Goal: Transaction & Acquisition: Subscribe to service/newsletter

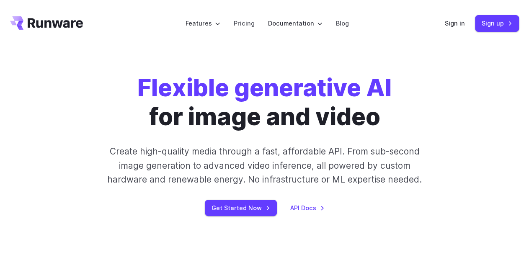
click at [124, 96] on div "Flexible generative AI for image and video Create high-quality media through a …" at bounding box center [264, 145] width 407 height 142
click at [252, 22] on link "Pricing" at bounding box center [244, 23] width 21 height 10
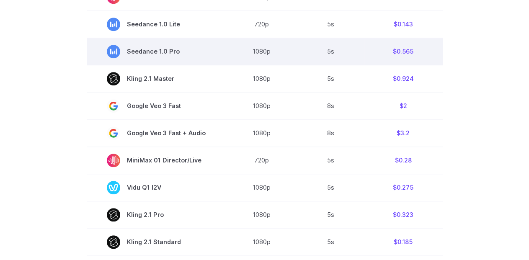
scroll to position [361, 0]
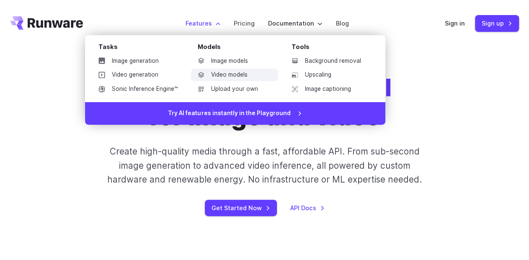
click at [216, 71] on link "Video models" at bounding box center [234, 75] width 87 height 13
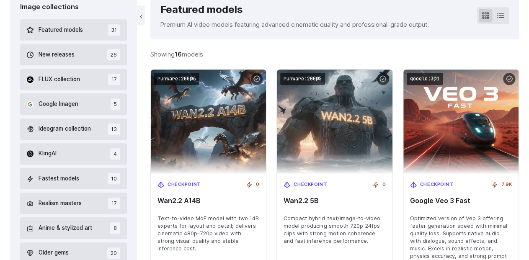
scroll to position [248, 0]
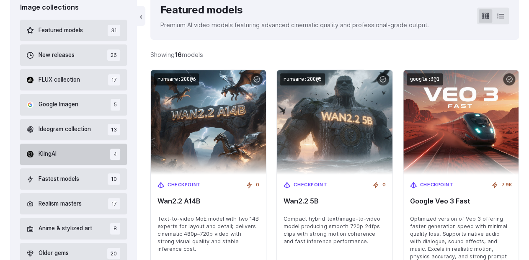
click at [74, 155] on button "KlingAI 4" at bounding box center [73, 154] width 107 height 21
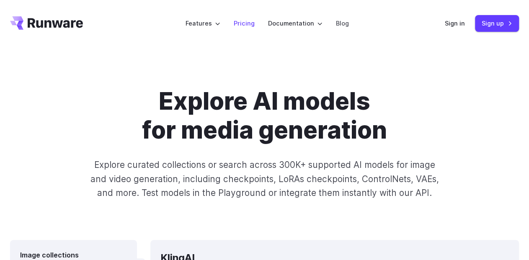
click at [250, 22] on link "Pricing" at bounding box center [244, 23] width 21 height 10
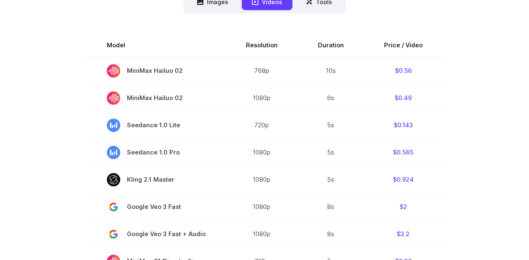
scroll to position [258, 0]
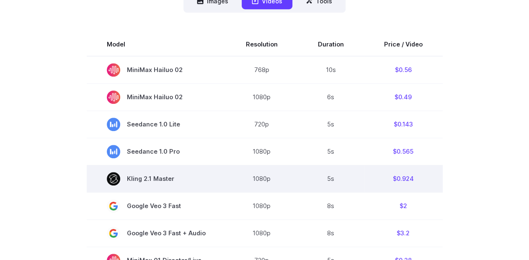
click at [162, 184] on span "Kling 2.1 Master" at bounding box center [156, 178] width 99 height 13
click at [166, 180] on span "Kling 2.1 Master" at bounding box center [156, 178] width 99 height 13
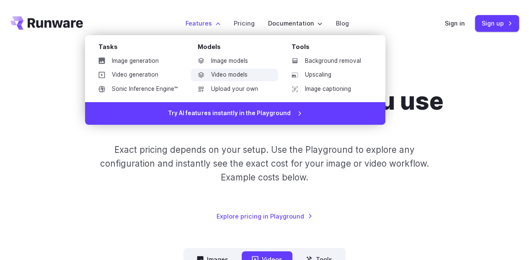
click at [236, 78] on link "Video models" at bounding box center [234, 75] width 87 height 13
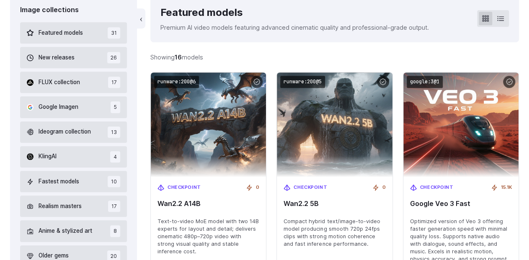
scroll to position [245, 0]
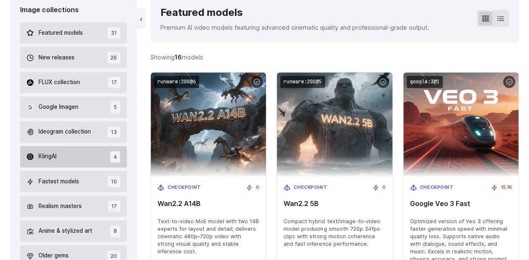
click at [89, 156] on button "KlingAI 4" at bounding box center [73, 156] width 107 height 21
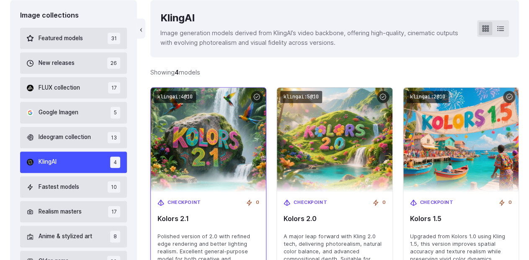
scroll to position [240, 0]
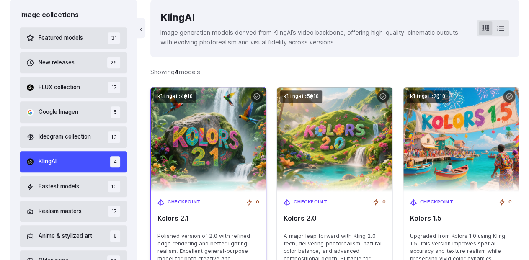
click at [174, 161] on img at bounding box center [208, 139] width 127 height 115
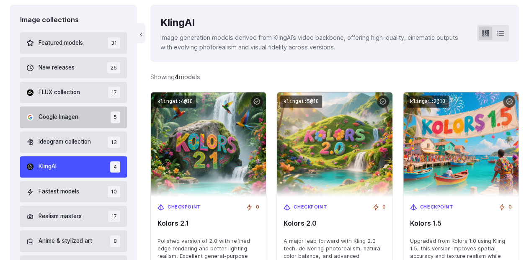
scroll to position [230, 0]
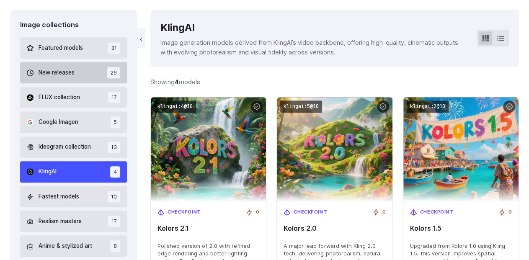
click at [68, 68] on button "New releases 26" at bounding box center [73, 72] width 107 height 21
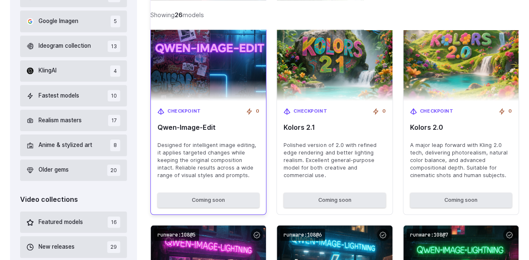
scroll to position [332, 0]
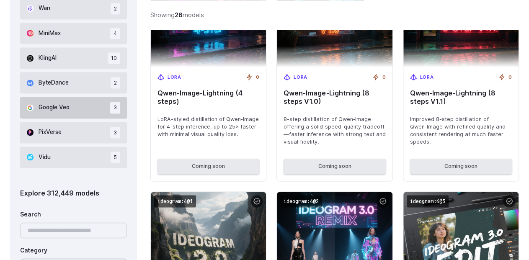
click at [80, 106] on button "Google Veo 3" at bounding box center [73, 107] width 107 height 21
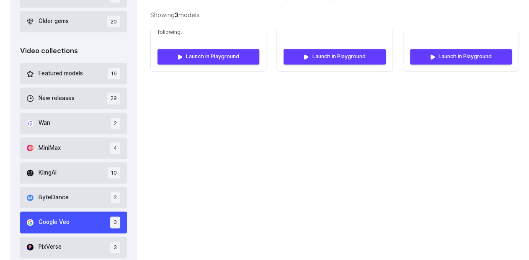
scroll to position [483, 0]
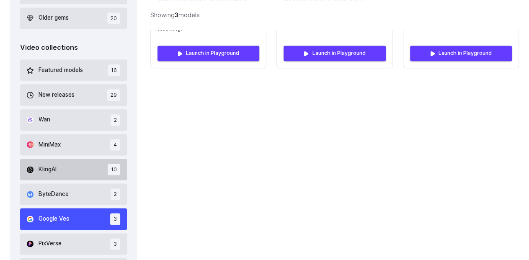
click at [72, 171] on button "KlingAI 10" at bounding box center [73, 169] width 107 height 21
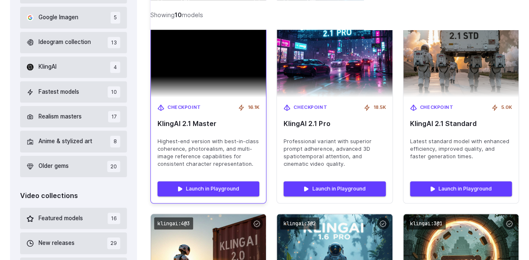
scroll to position [335, 0]
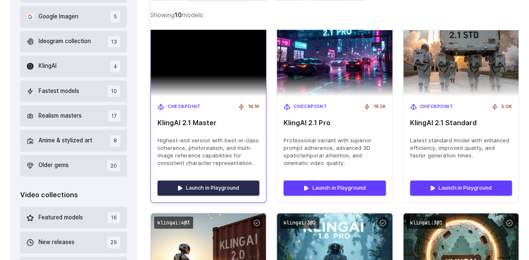
click at [233, 191] on link "Launch in Playground" at bounding box center [208, 188] width 102 height 15
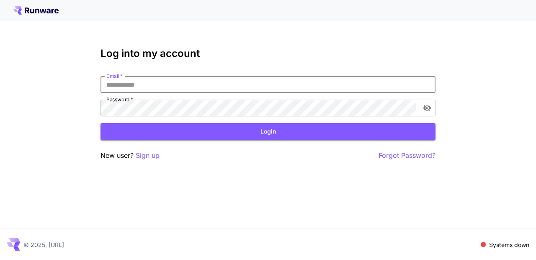
click at [260, 80] on input "Email   *" at bounding box center [268, 84] width 335 height 17
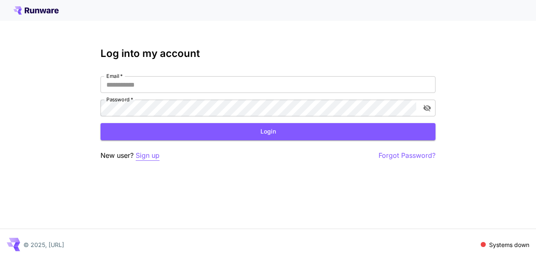
click at [154, 152] on p "Sign up" at bounding box center [148, 155] width 24 height 10
